Goal: Task Accomplishment & Management: Manage account settings

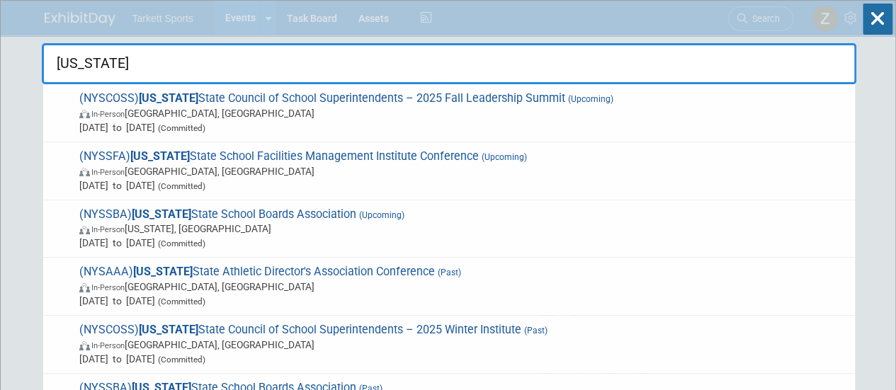
click at [636, 63] on input "[US_STATE]" at bounding box center [449, 63] width 814 height 41
click at [631, 62] on input "[US_STATE]" at bounding box center [449, 63] width 814 height 41
click at [628, 62] on input "new york" at bounding box center [449, 63] width 814 height 41
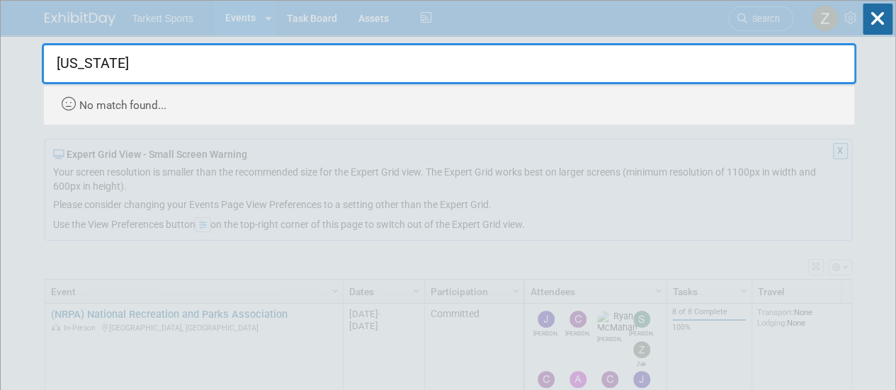
type input "[US_STATE]"
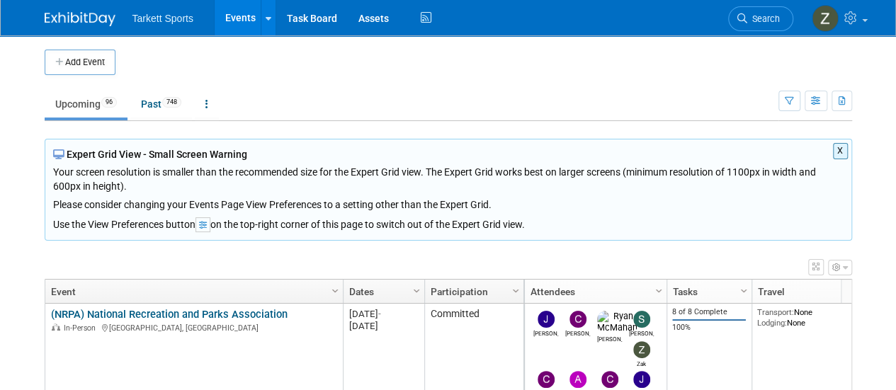
click at [224, 18] on link "Events" at bounding box center [241, 17] width 52 height 35
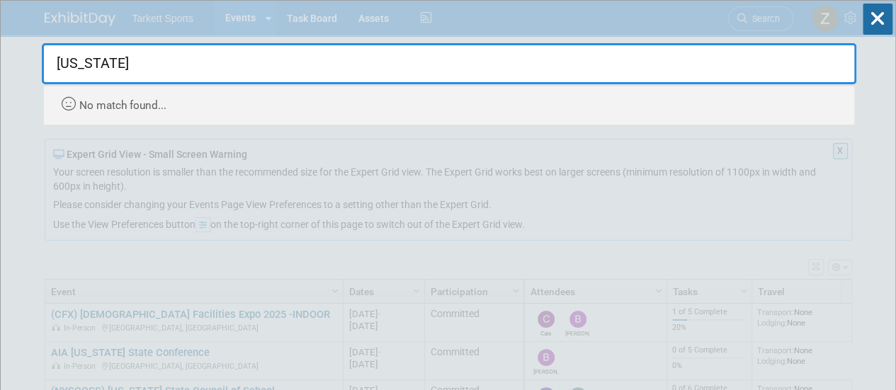
type input "[US_STATE]"
click at [862, 21] on icon at bounding box center [877, 19] width 30 height 31
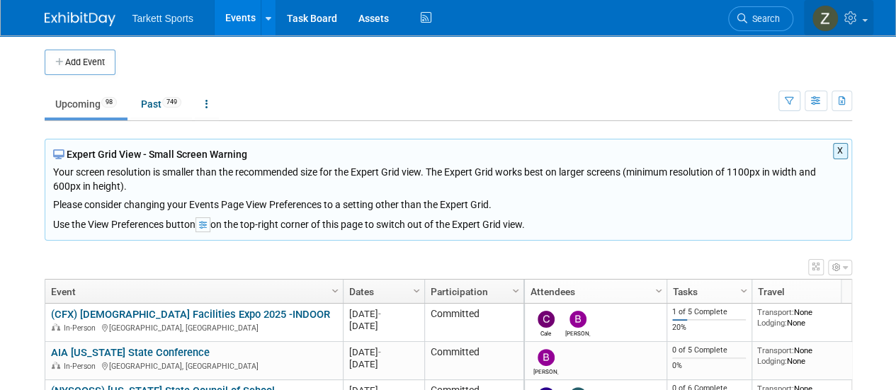
click at [850, 25] on link at bounding box center [838, 17] width 69 height 35
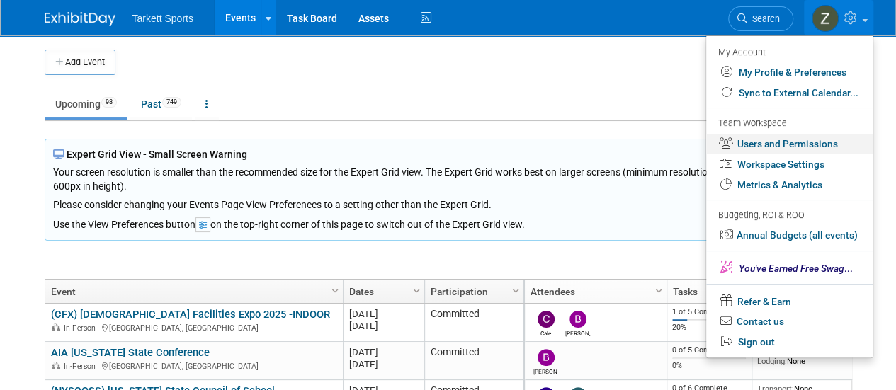
click at [775, 149] on link "Users and Permissions" at bounding box center [789, 144] width 166 height 21
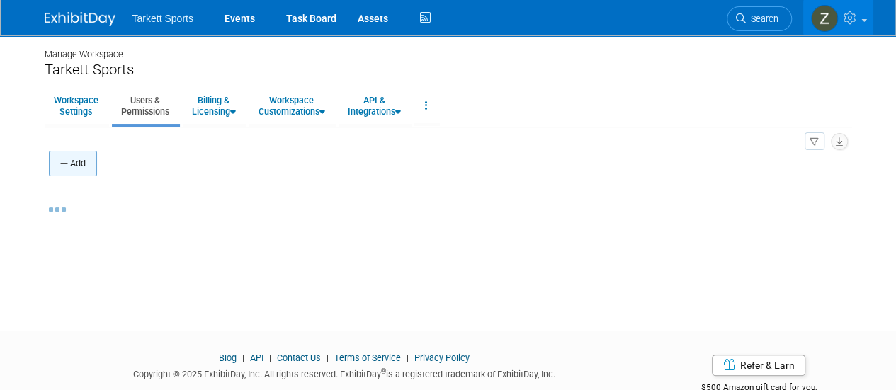
click at [96, 168] on button "Add" at bounding box center [73, 163] width 48 height 25
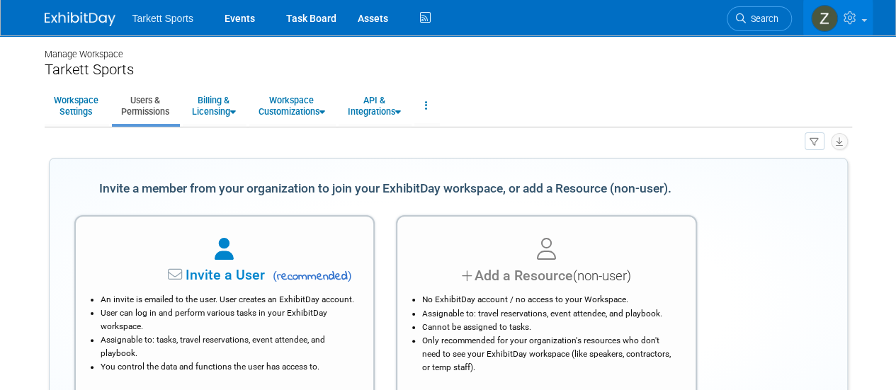
click at [157, 275] on span "Invite a User" at bounding box center [181, 275] width 168 height 16
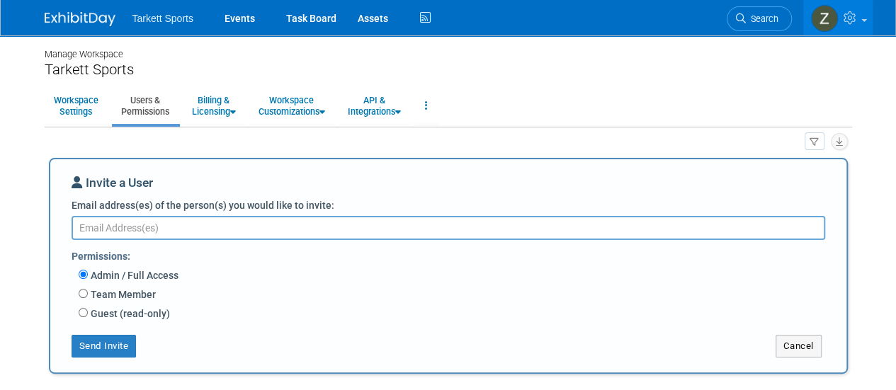
click at [126, 296] on label "Team Member" at bounding box center [122, 294] width 68 height 14
click at [88, 296] on input "Team Member" at bounding box center [83, 293] width 9 height 9
radio input "true"
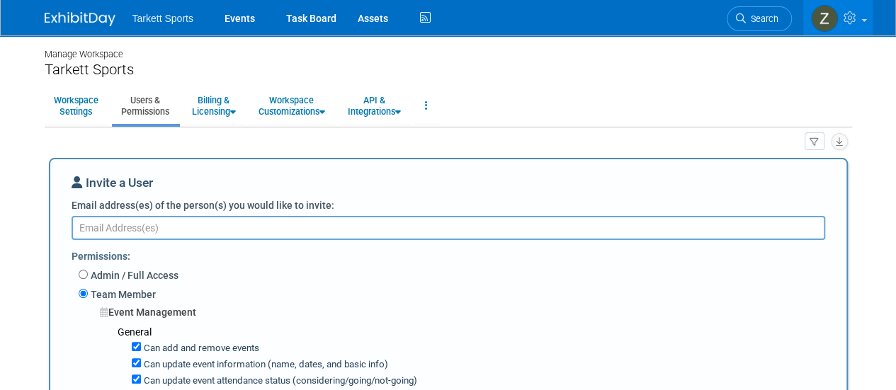
click at [145, 234] on textarea "Email address(es) of the person(s) you would like to invite:" at bounding box center [448, 228] width 753 height 24
paste textarea "lisa.kerwin@fieldturf.com"
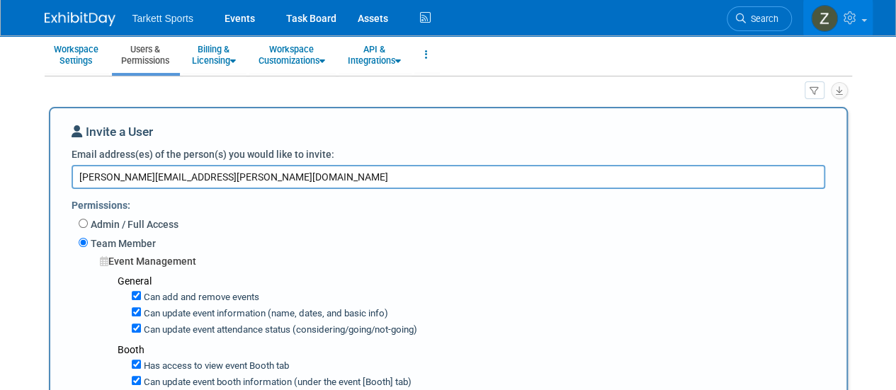
scroll to position [142, 0]
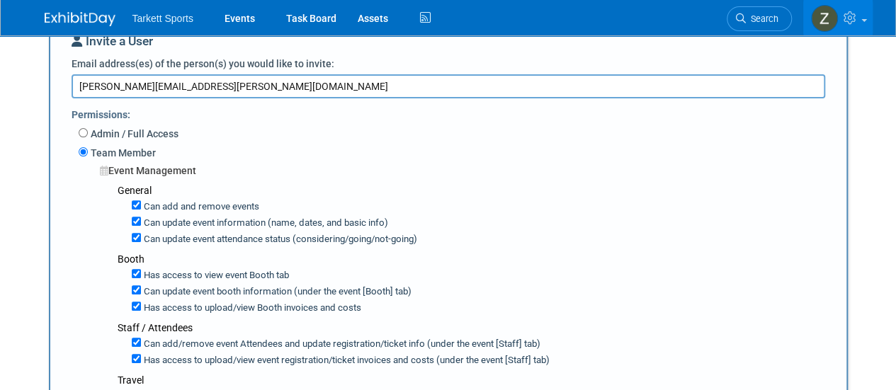
type textarea "lisa.kerwin@fieldturf.com"
click at [144, 205] on label "Can add and remove events" at bounding box center [200, 206] width 118 height 13
click at [141, 205] on input "Can add and remove events" at bounding box center [136, 204] width 9 height 9
checkbox input "false"
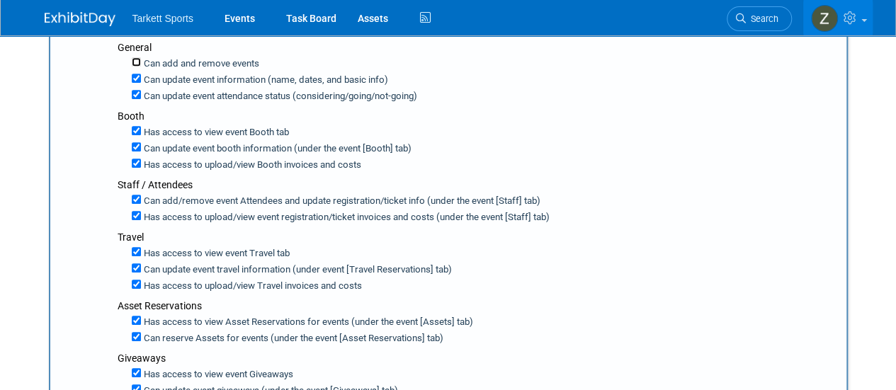
scroll to position [283, 0]
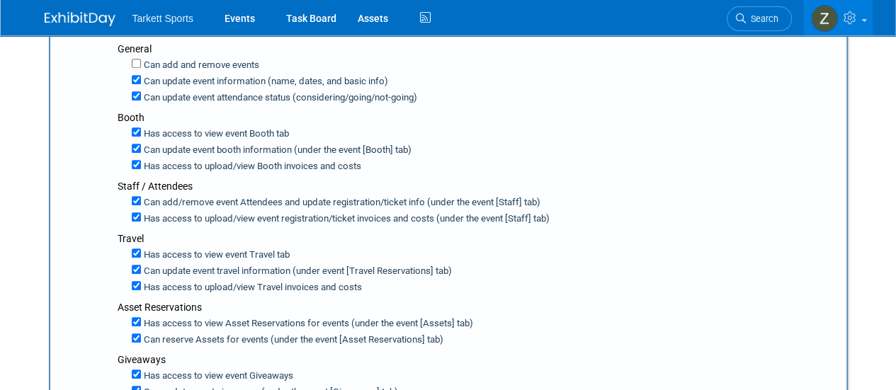
click at [154, 81] on label "Can update event information (name, dates, and basic info)" at bounding box center [264, 81] width 247 height 13
click at [141, 81] on input "Can update event information (name, dates, and basic info)" at bounding box center [136, 79] width 9 height 9
checkbox input "false"
click at [151, 93] on label "Can update event attendance status (considering/going/not-going)" at bounding box center [279, 97] width 276 height 13
click at [141, 93] on input "Can update event attendance status (considering/going/not-going)" at bounding box center [136, 95] width 9 height 9
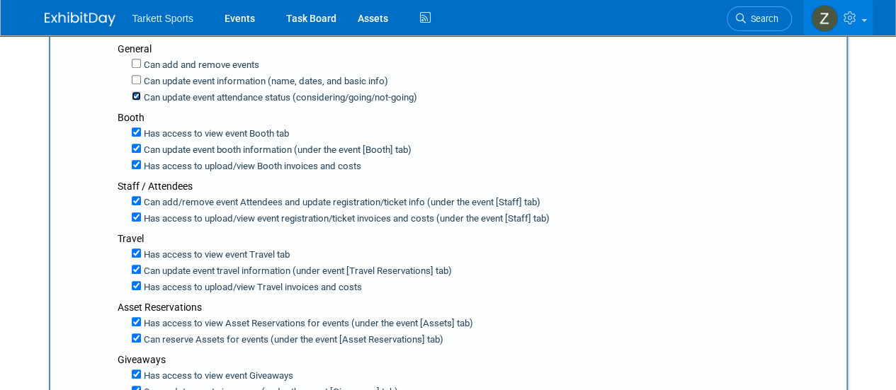
checkbox input "false"
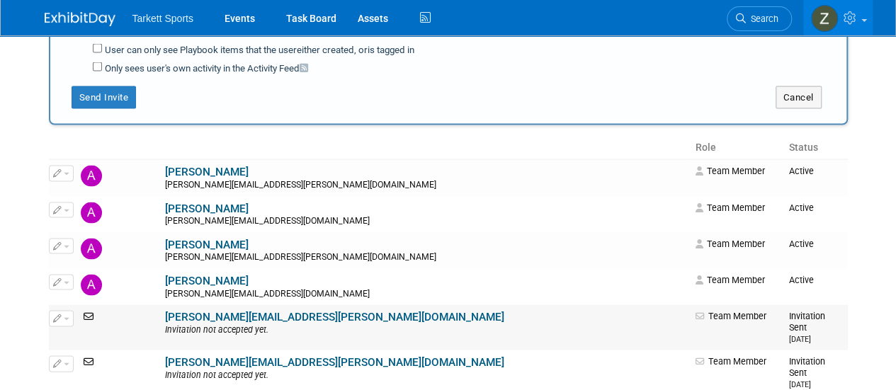
scroll to position [1203, 0]
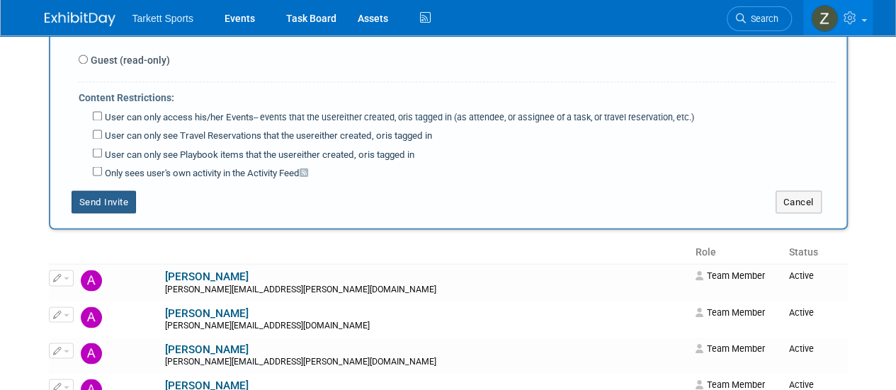
click at [101, 190] on button "Send Invite" at bounding box center [104, 201] width 65 height 23
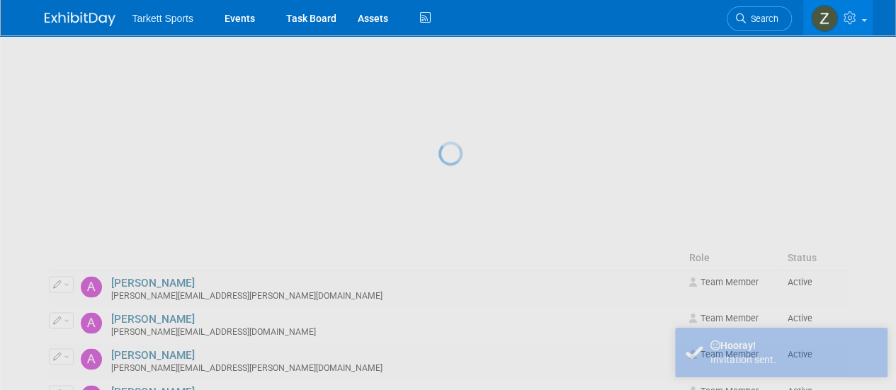
scroll to position [0, 0]
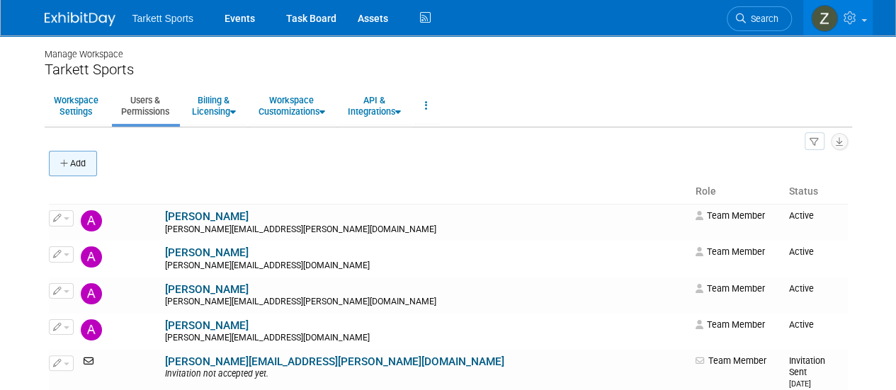
click at [77, 154] on button "Add" at bounding box center [73, 163] width 48 height 25
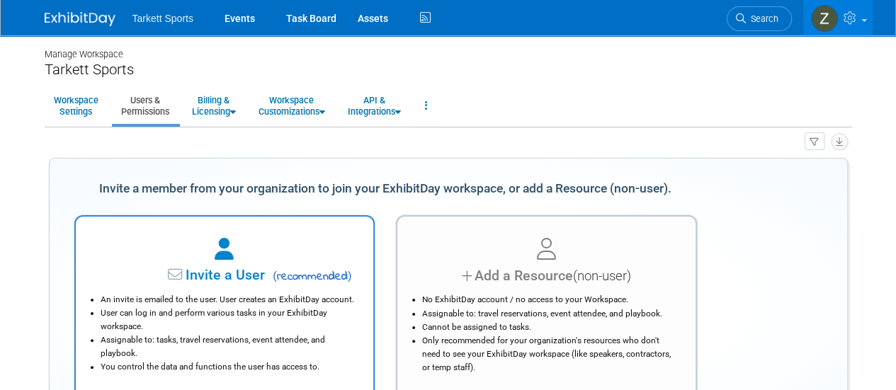
click at [162, 277] on span "Invite a User" at bounding box center [181, 275] width 168 height 16
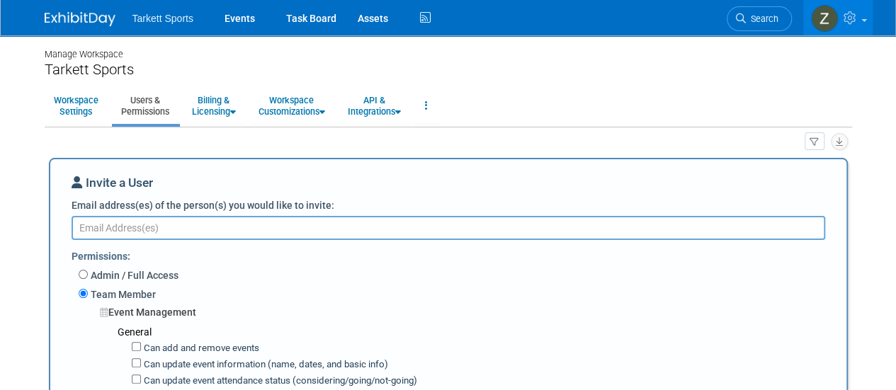
paste textarea "ariana.matteo@tarkettsports.com"
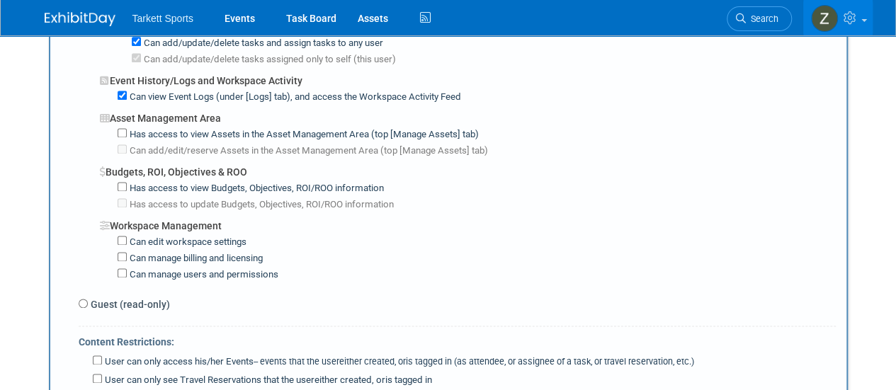
scroll to position [1133, 0]
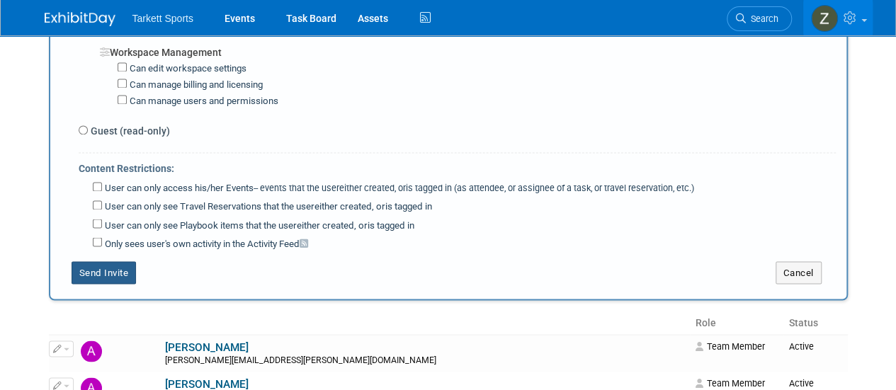
type textarea "ariana.matteo@tarkettsports.com"
click at [110, 261] on button "Send Invite" at bounding box center [104, 272] width 65 height 23
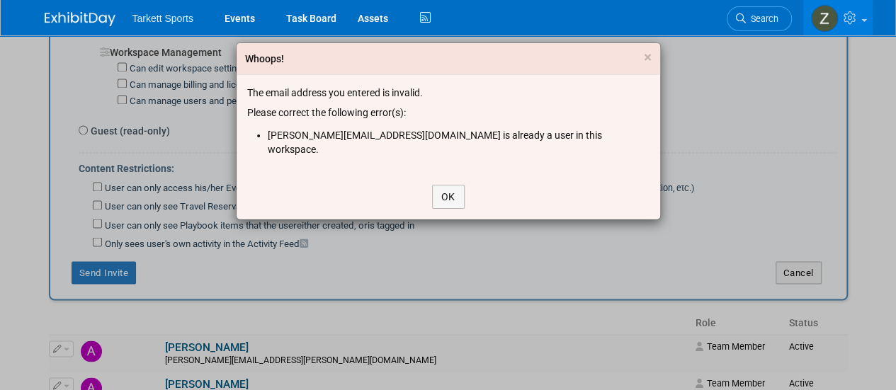
click at [464, 177] on div "OK" at bounding box center [447, 196] width 423 height 45
click at [447, 185] on button "OK" at bounding box center [448, 197] width 33 height 24
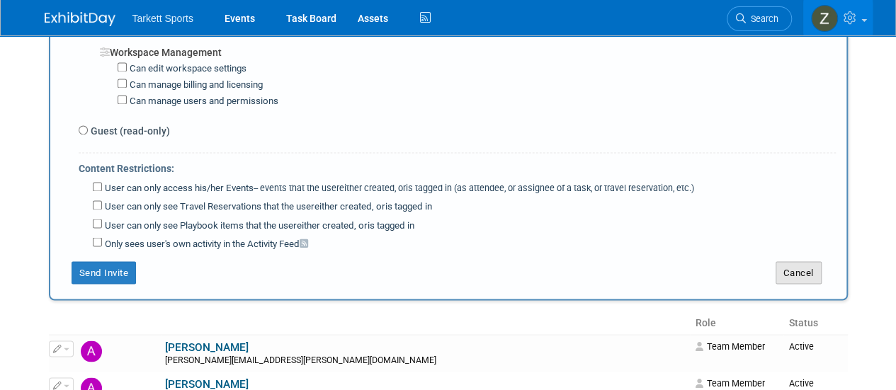
click at [776, 261] on button "Cancel" at bounding box center [798, 272] width 46 height 23
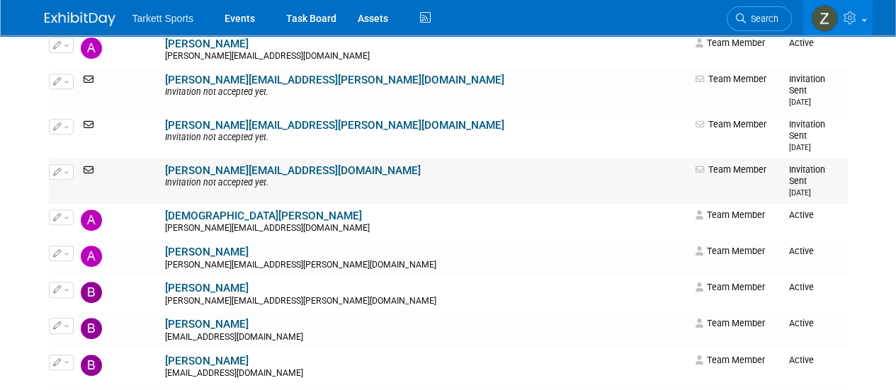
scroll to position [212, 0]
